Goal: Task Accomplishment & Management: Manage account settings

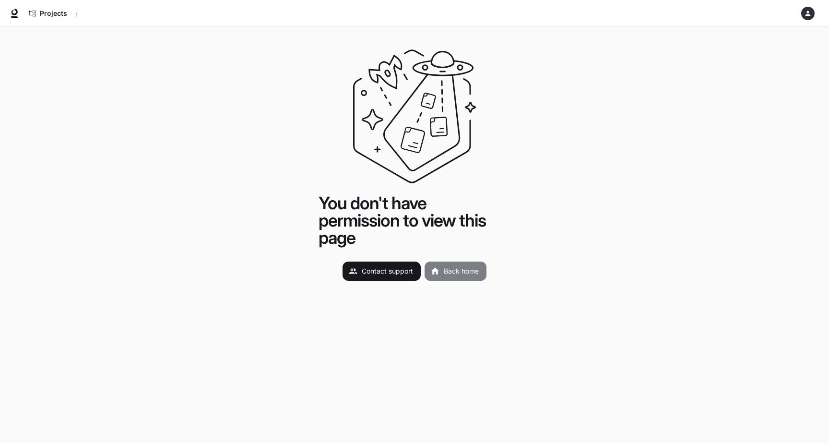
click at [461, 271] on link "Back home" at bounding box center [456, 270] width 62 height 19
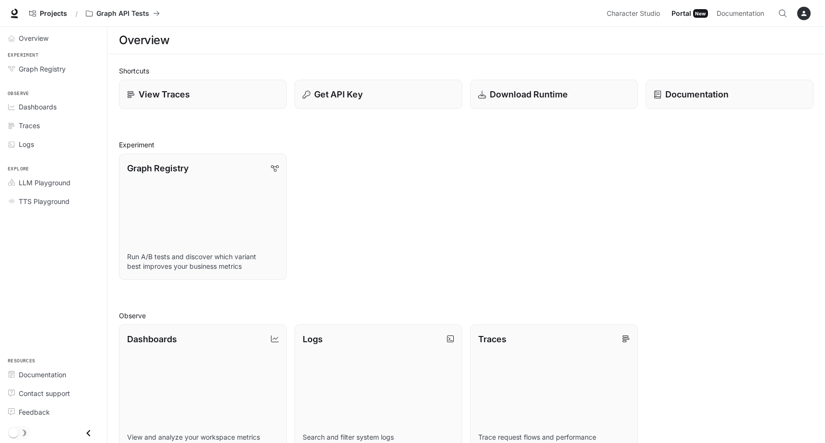
click at [804, 15] on icon "button" at bounding box center [804, 13] width 5 height 5
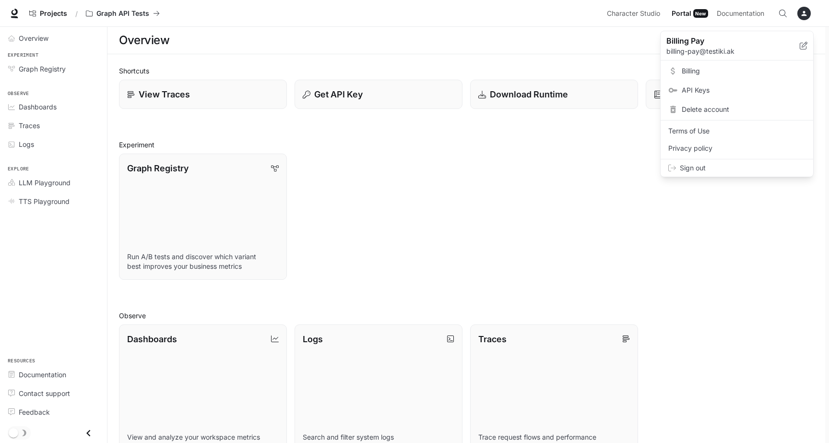
click at [127, 15] on div at bounding box center [414, 221] width 829 height 443
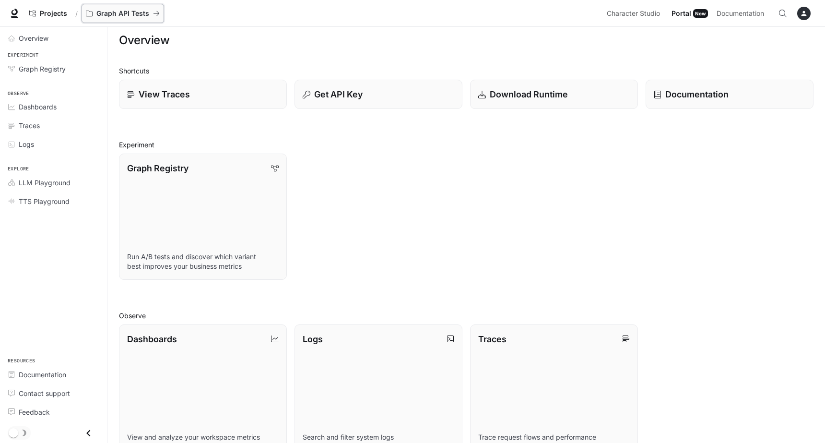
click at [119, 13] on p "Graph API Tests" at bounding box center [122, 14] width 53 height 8
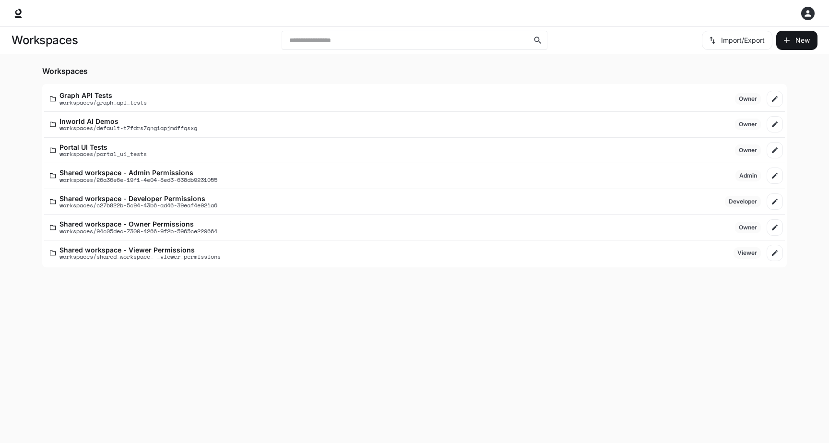
click at [810, 17] on icon "button" at bounding box center [808, 14] width 10 height 10
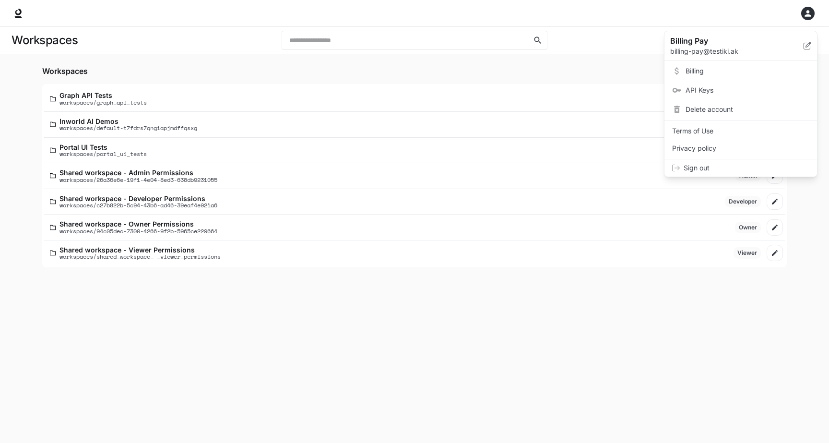
click at [714, 165] on span "Sign out" at bounding box center [747, 168] width 126 height 10
